Goal: Task Accomplishment & Management: Complete application form

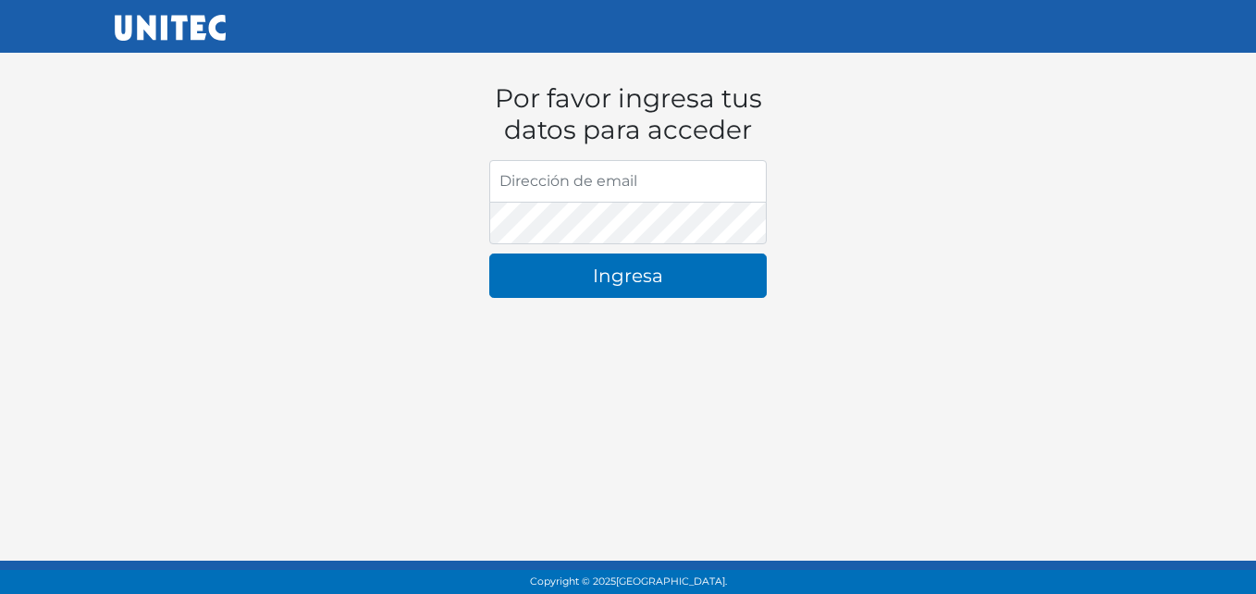
click at [570, 184] on input "Dirección de email" at bounding box center [627, 181] width 277 height 43
type input "[EMAIL_ADDRESS][DOMAIN_NAME]"
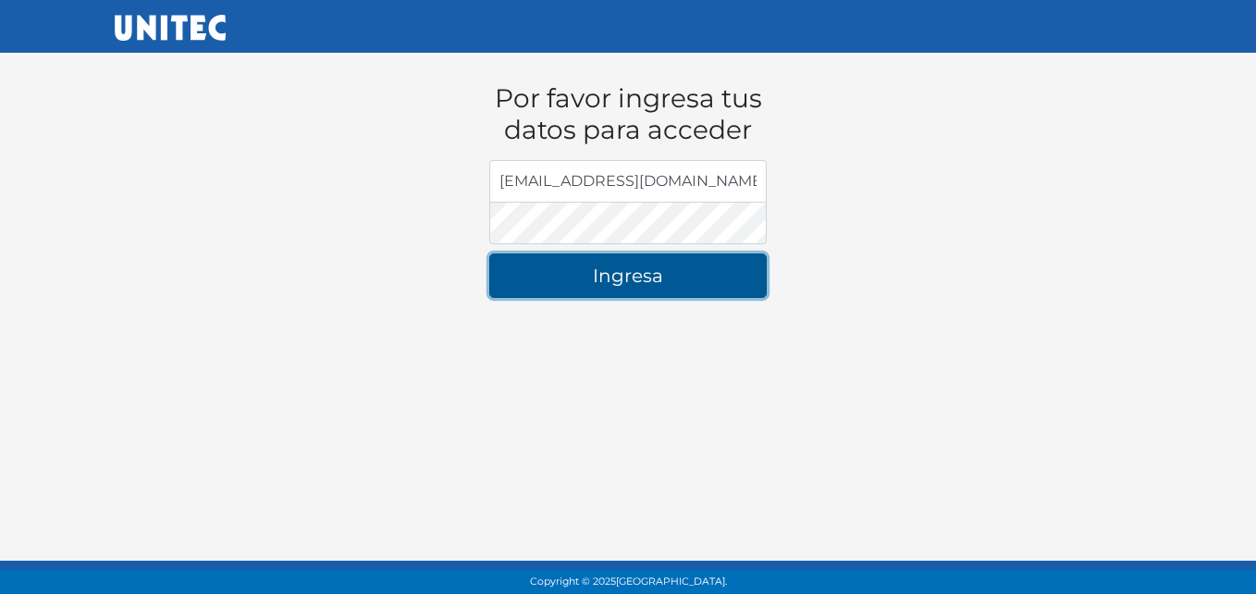
click at [534, 273] on button "Ingresa" at bounding box center [627, 275] width 277 height 44
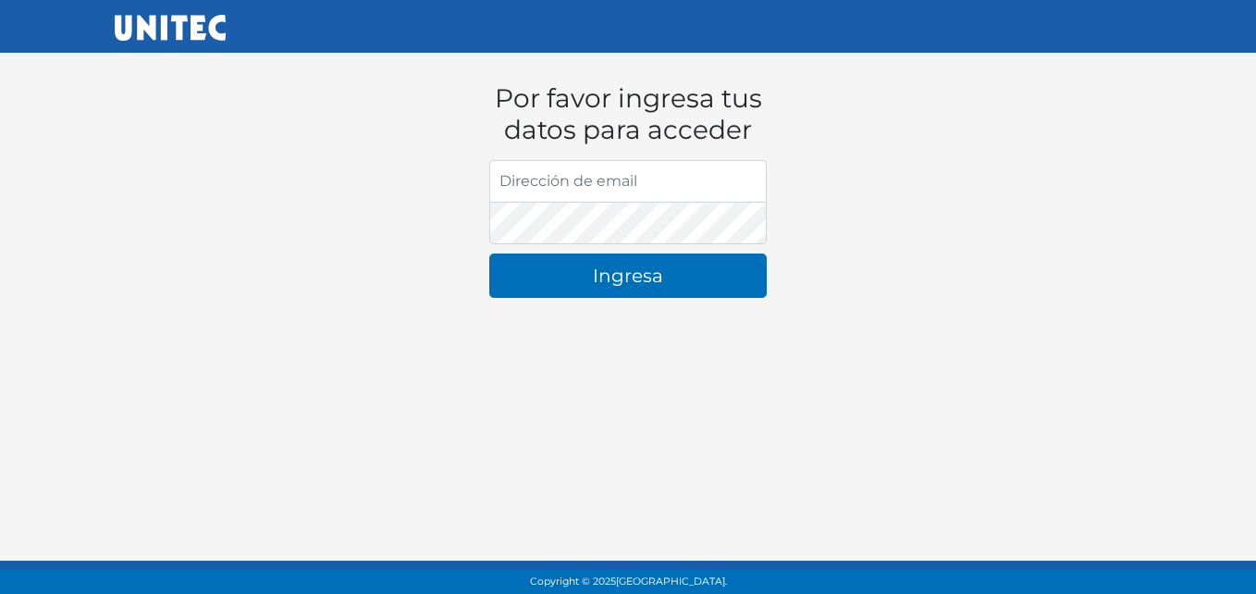
click at [564, 183] on input "Dirección de email" at bounding box center [627, 181] width 277 height 43
type input "[EMAIL_ADDRESS][DOMAIN_NAME]"
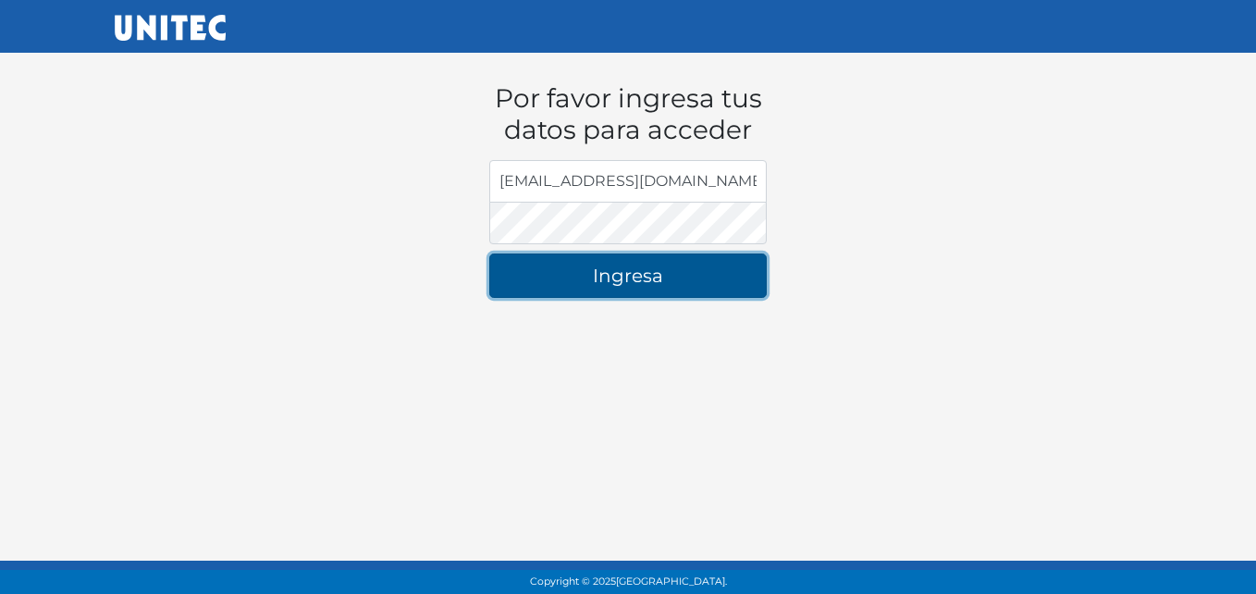
click at [645, 278] on button "Ingresa" at bounding box center [627, 275] width 277 height 44
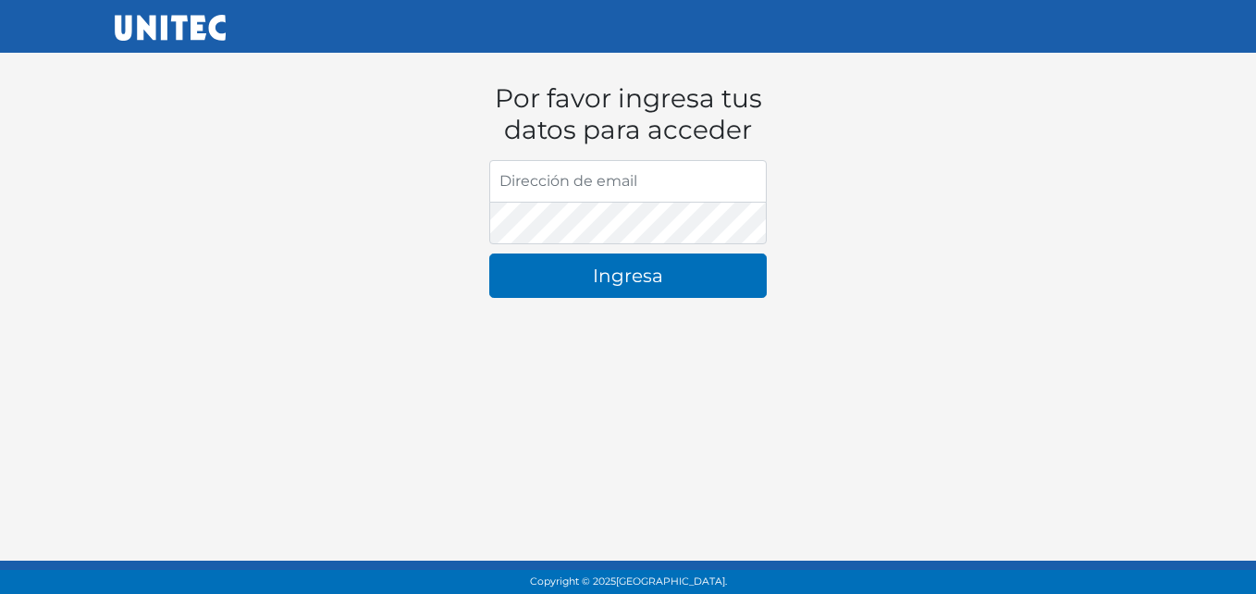
click at [627, 191] on input "Dirección de email" at bounding box center [627, 181] width 277 height 43
type input "[EMAIL_ADDRESS][DOMAIN_NAME]"
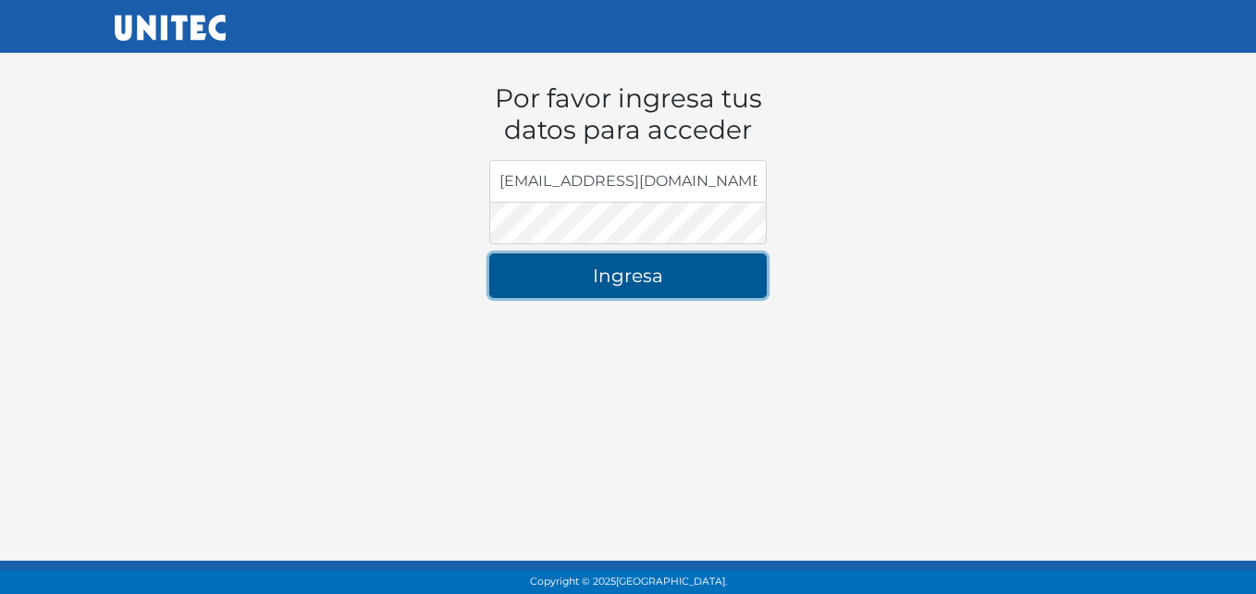
click at [669, 273] on button "Ingresa" at bounding box center [627, 275] width 277 height 44
